Goal: Find specific page/section: Find specific page/section

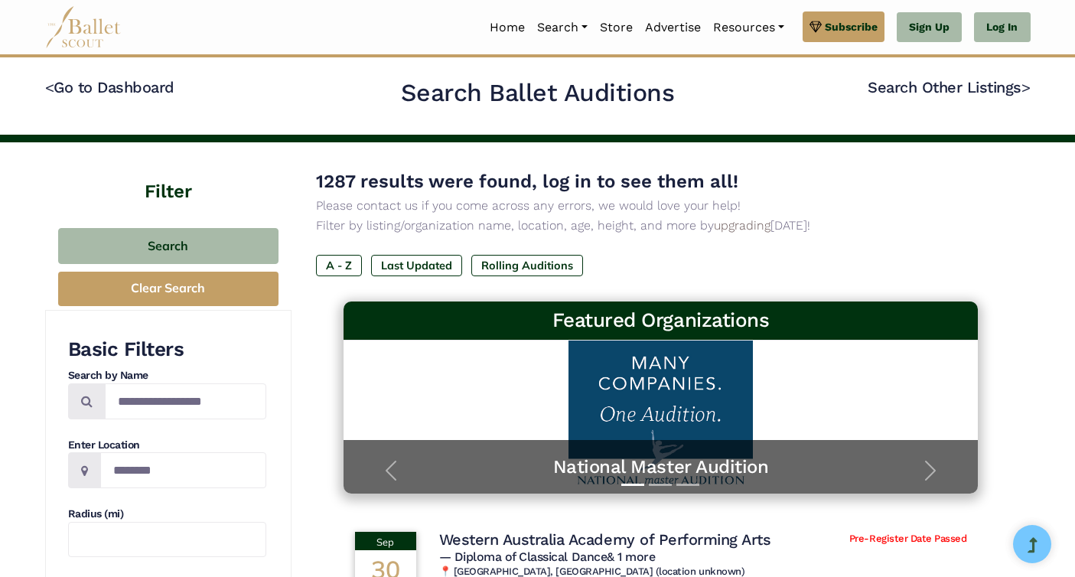
scroll to position [130, 0]
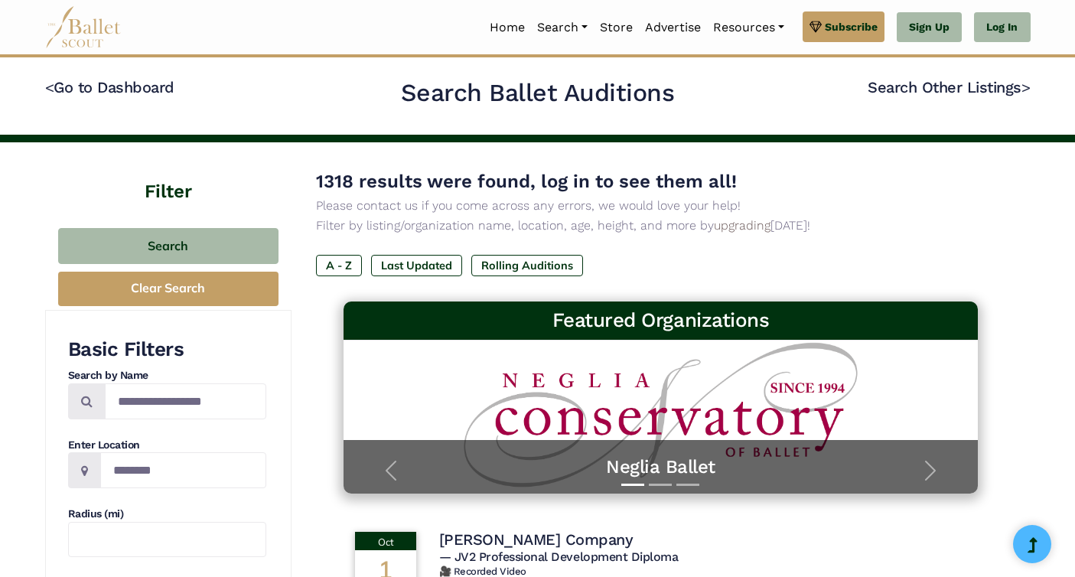
scroll to position [130, 0]
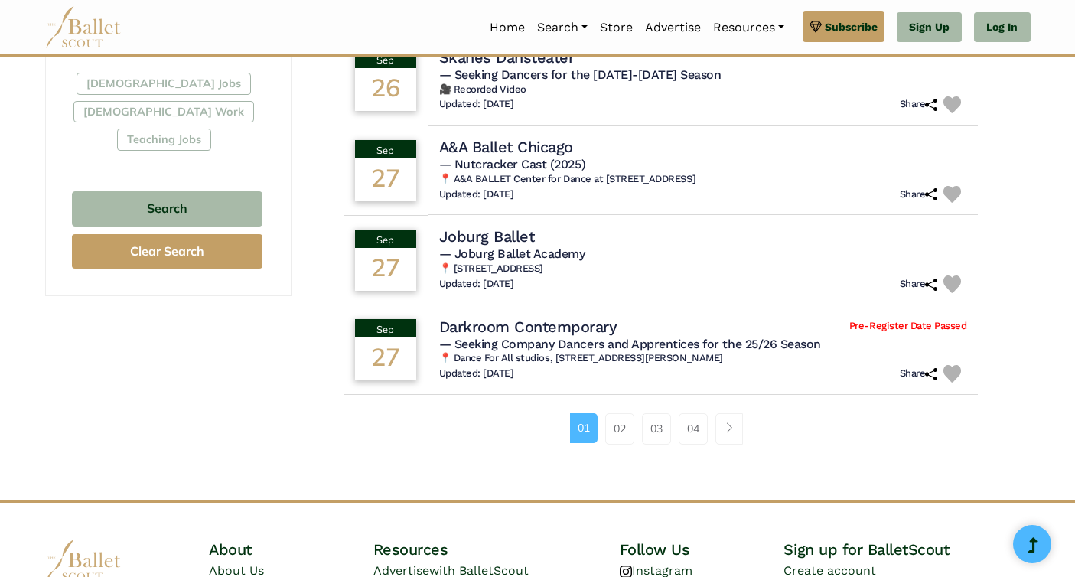
scroll to position [942, 0]
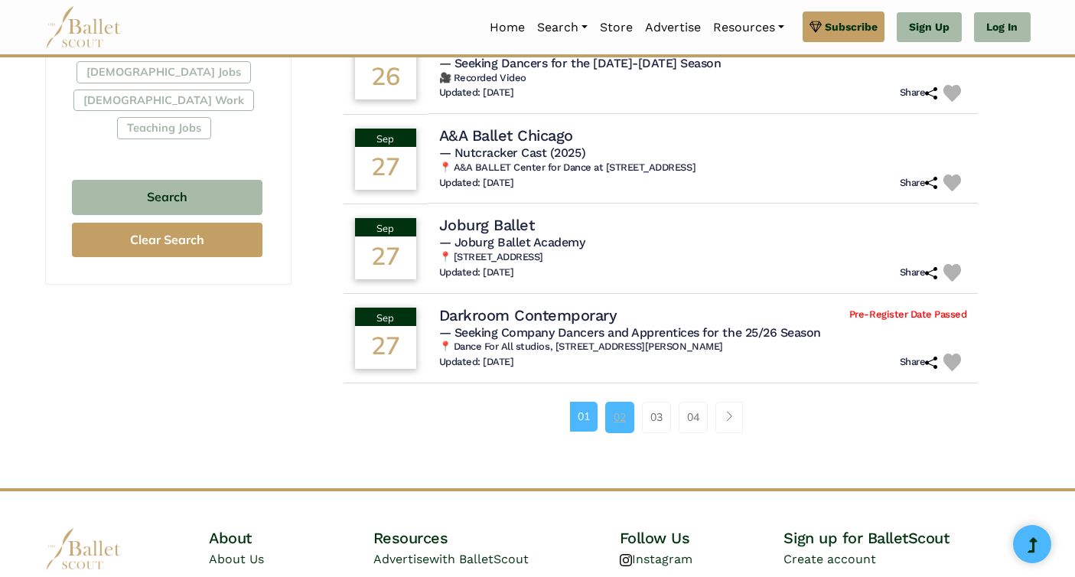
click at [622, 430] on link "02" at bounding box center [619, 417] width 29 height 31
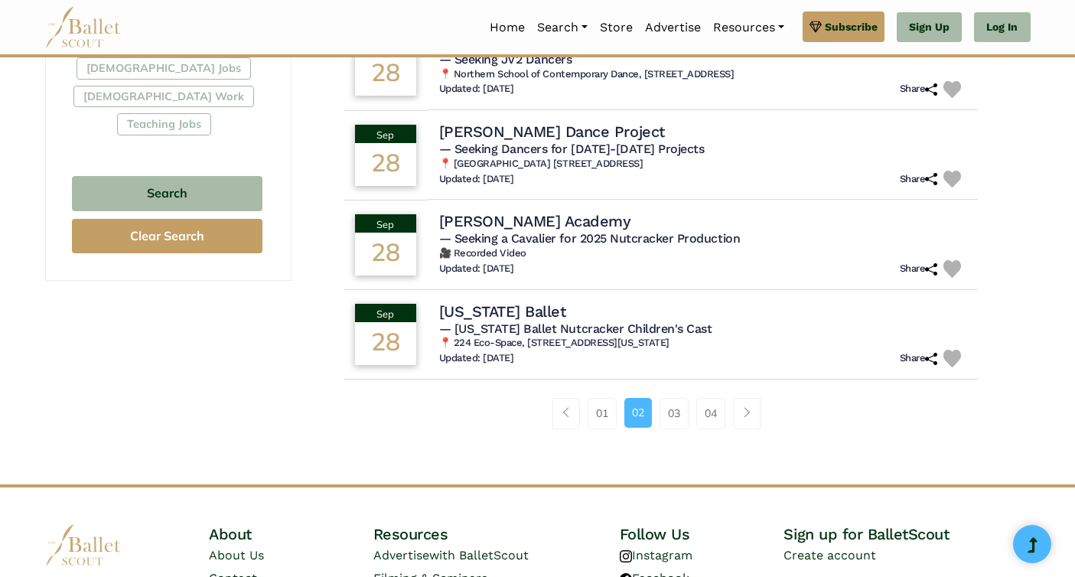
scroll to position [1013, 0]
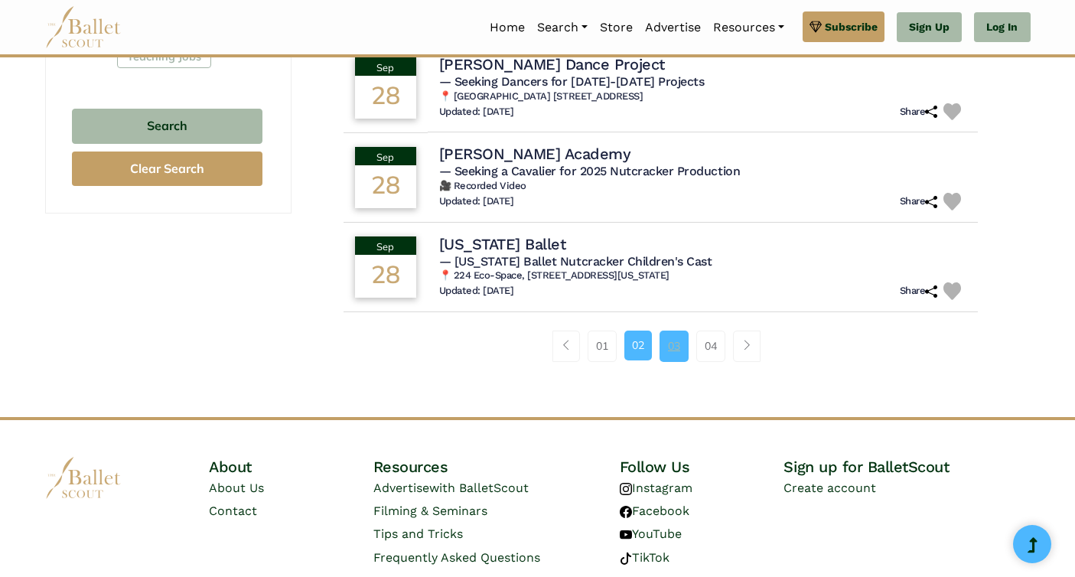
click at [666, 344] on link "03" at bounding box center [674, 346] width 29 height 31
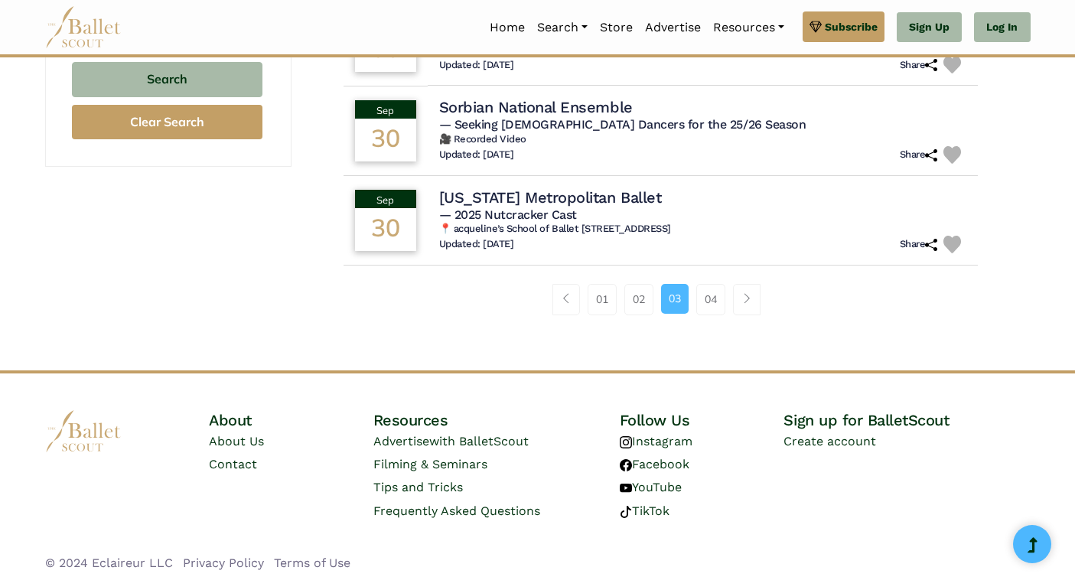
scroll to position [1071, 0]
